Goal: Complete application form

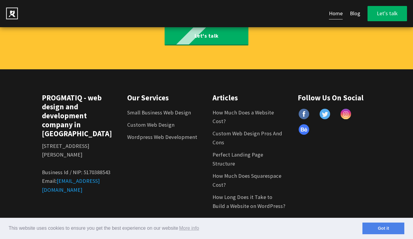
scroll to position [3584, 0]
click at [383, 229] on link "Got it" at bounding box center [383, 229] width 42 height 12
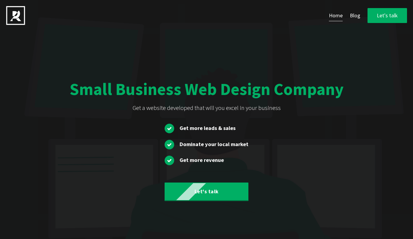
scroll to position [3584, 0]
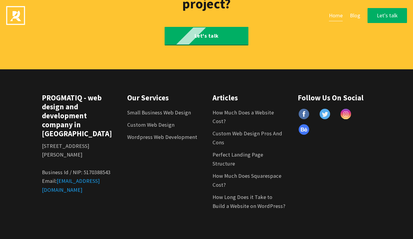
type input "e"
type textarea "e"
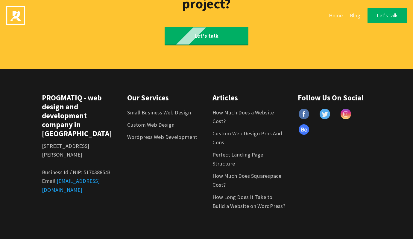
select select "2"
type input "[PERSON_NAME]"
type input "[PERSON_NAME][EMAIL_ADDRESS][DOMAIN_NAME]"
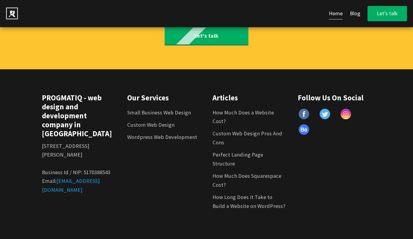
type textarea "[PERSON_NAME] wieczór, zajmuje sie prowadzeniem social mediów i kampanii reklam…"
